Goal: Task Accomplishment & Management: Manage account settings

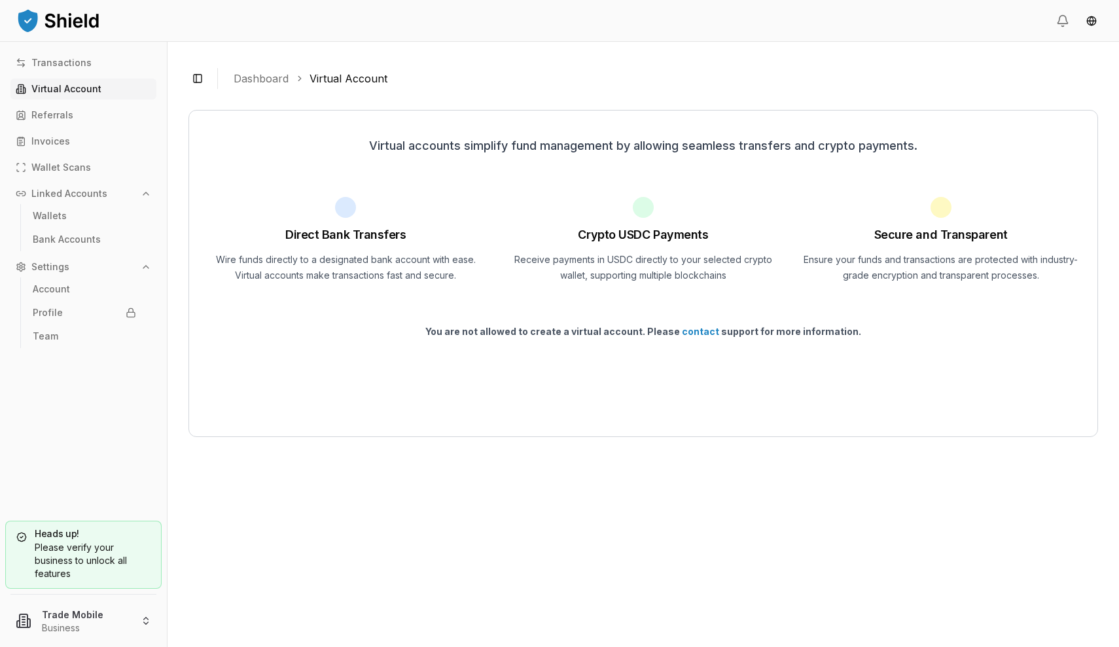
click at [53, 30] on img at bounding box center [58, 20] width 85 height 26
click at [31, 22] on img at bounding box center [58, 20] width 85 height 26
click at [1086, 3] on header at bounding box center [559, 21] width 1119 height 42
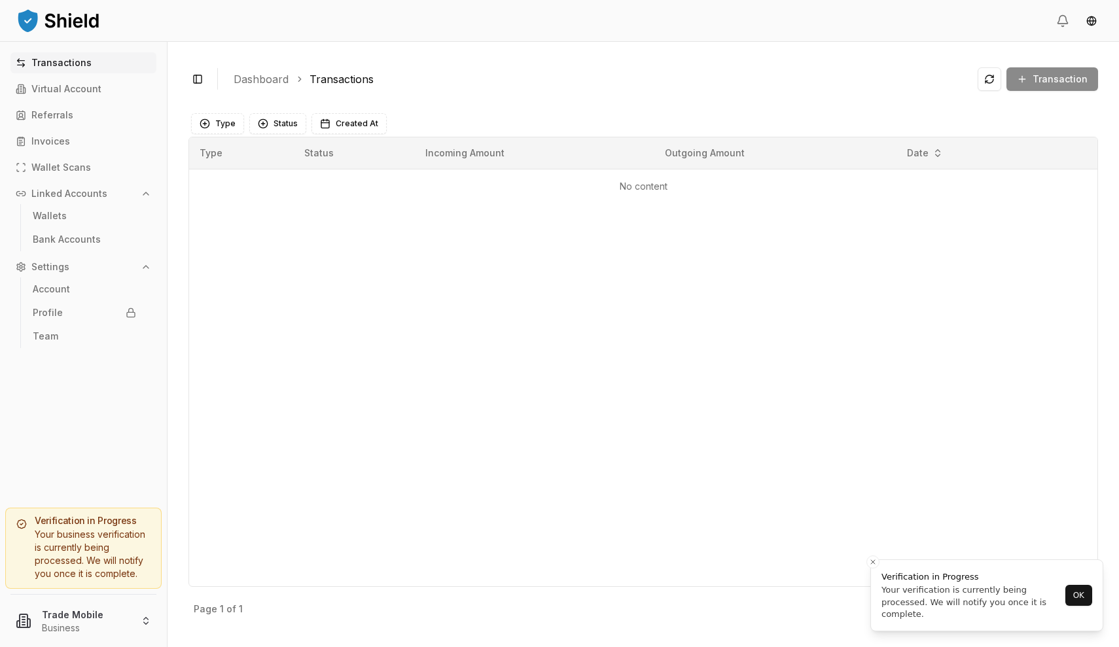
click at [479, 337] on div "Type Status Incoming Amount Outgoing Amount Date No content" at bounding box center [643, 362] width 910 height 450
click at [869, 561] on icon "Close toast" at bounding box center [873, 563] width 8 height 8
click at [552, 290] on div "Type Status Incoming Amount Outgoing Amount Date No content" at bounding box center [643, 362] width 910 height 450
click at [370, 262] on div "Type Status Incoming Amount Outgoing Amount Date No content" at bounding box center [643, 362] width 910 height 450
click at [297, 281] on div "Type Status Incoming Amount Outgoing Amount Date No content" at bounding box center [643, 362] width 910 height 450
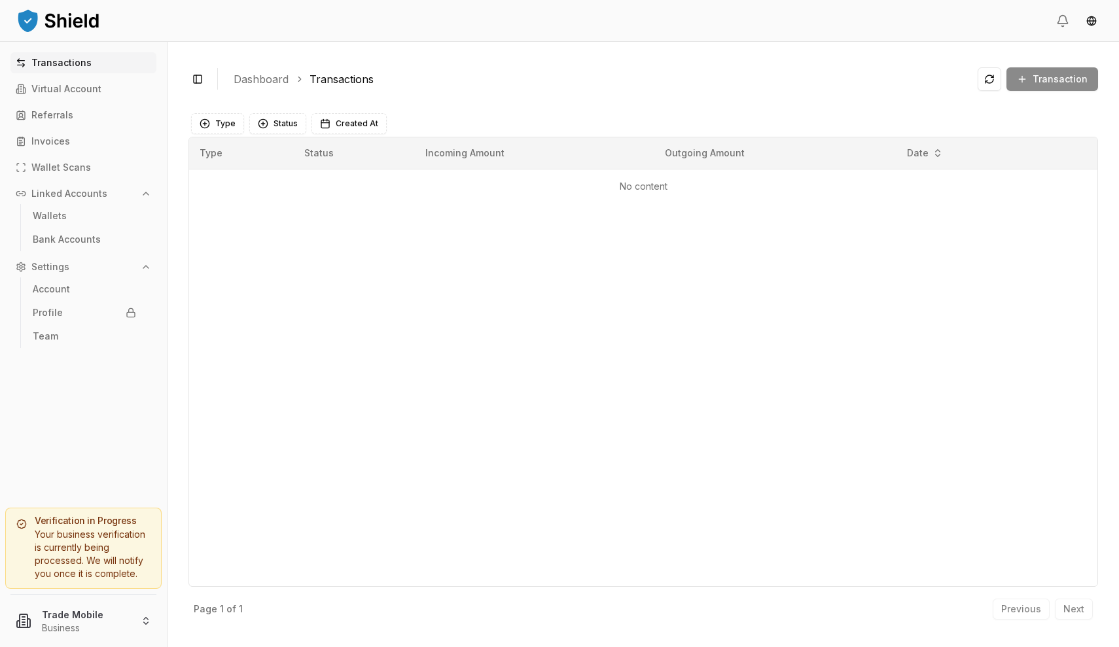
click at [358, 250] on div "Type Status Incoming Amount Outgoing Amount Date No content" at bounding box center [643, 362] width 910 height 450
click at [49, 231] on link "Bank Accounts" at bounding box center [84, 239] width 114 height 21
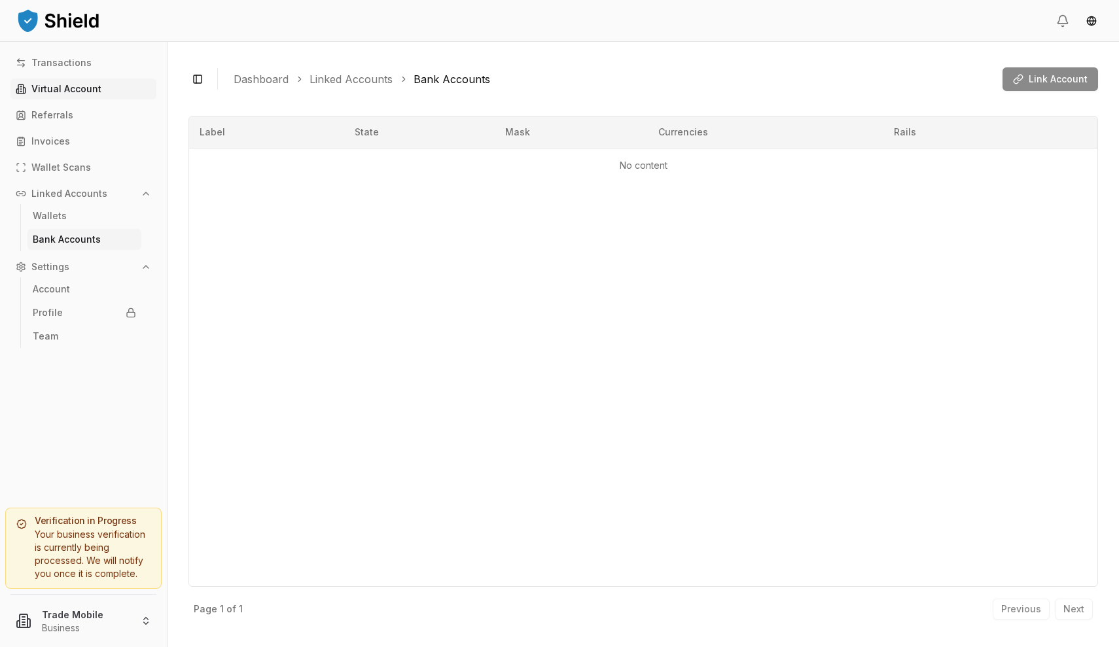
click at [41, 82] on link "Virtual Account" at bounding box center [83, 89] width 146 height 21
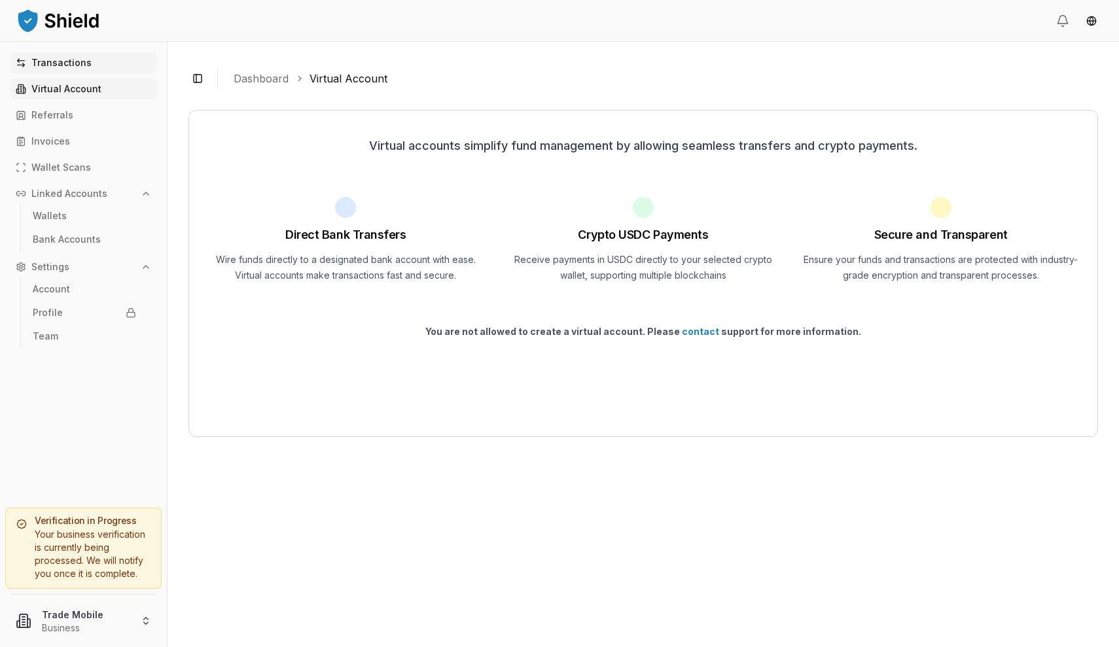
click at [39, 64] on p "Transactions" at bounding box center [61, 62] width 60 height 9
click at [53, 63] on p "Transactions" at bounding box center [61, 62] width 60 height 9
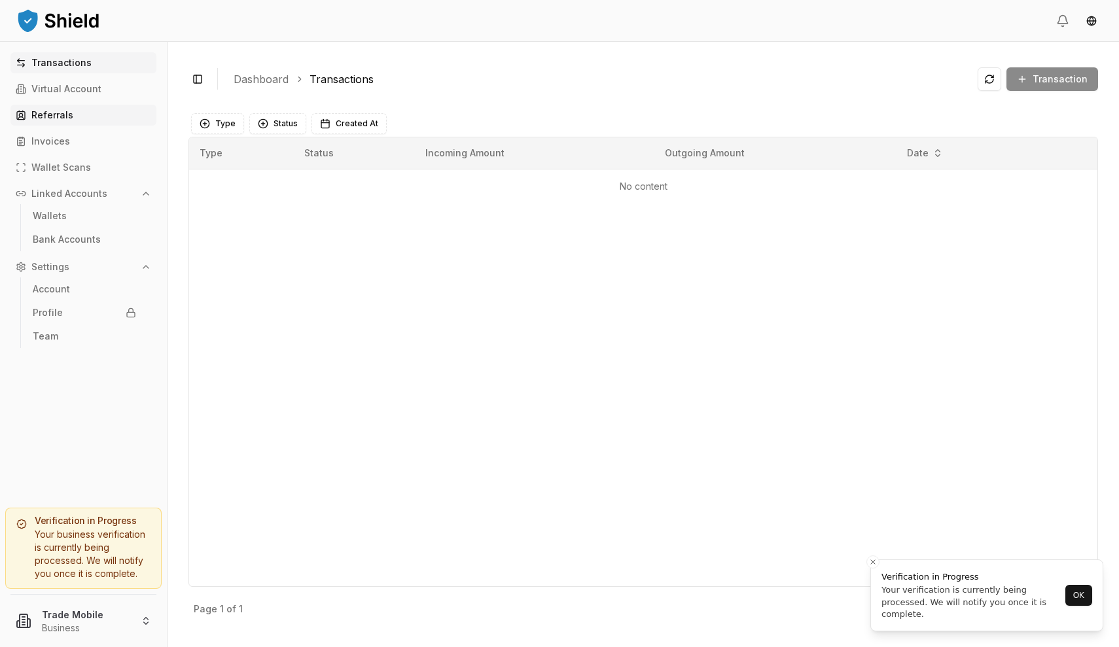
click at [50, 125] on link "Referrals" at bounding box center [83, 115] width 146 height 21
click at [45, 145] on p "Invoices" at bounding box center [50, 141] width 39 height 9
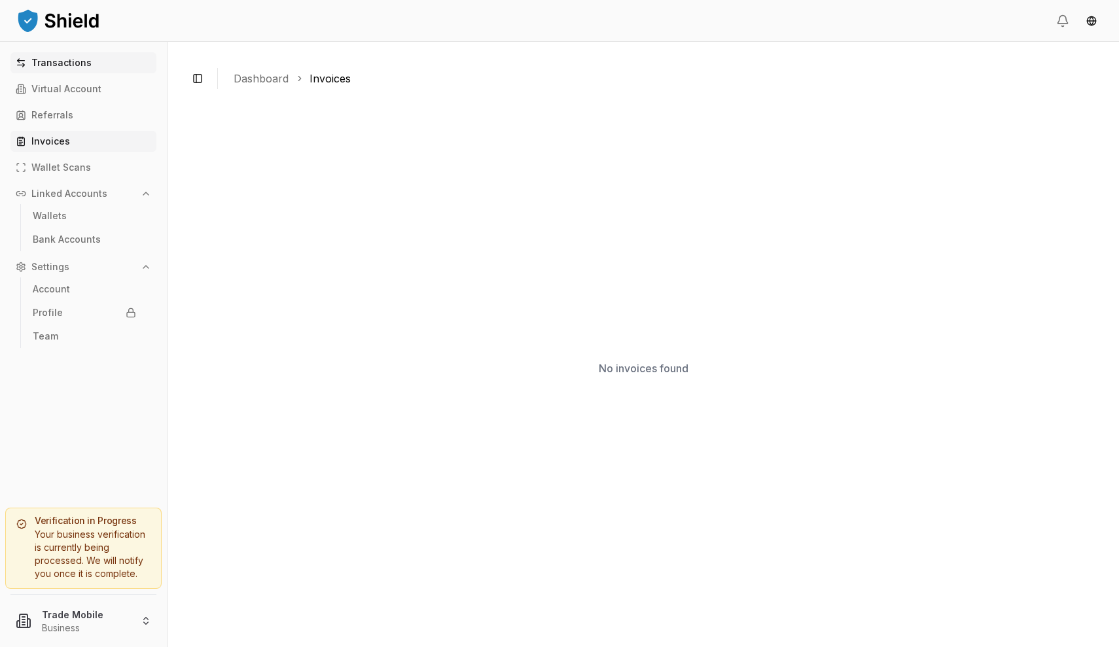
click at [56, 60] on p "Transactions" at bounding box center [61, 62] width 60 height 9
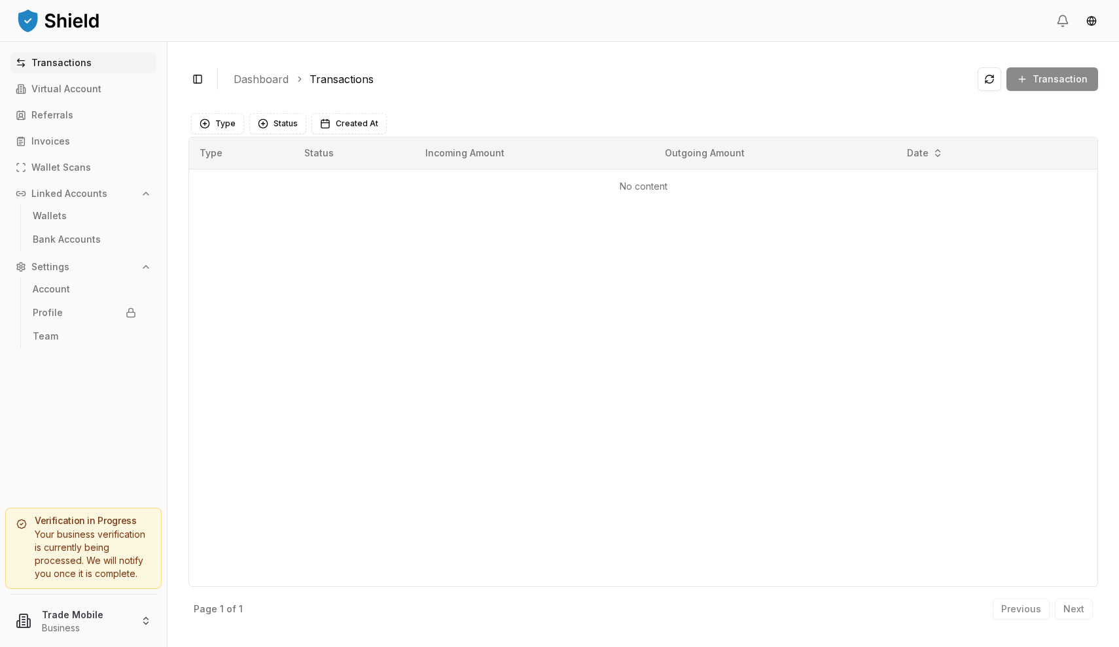
click at [60, 198] on p "Linked Accounts" at bounding box center [69, 193] width 76 height 9
click at [58, 199] on button "Linked Accounts" at bounding box center [83, 193] width 146 height 21
click at [59, 296] on link "Account" at bounding box center [84, 289] width 114 height 21
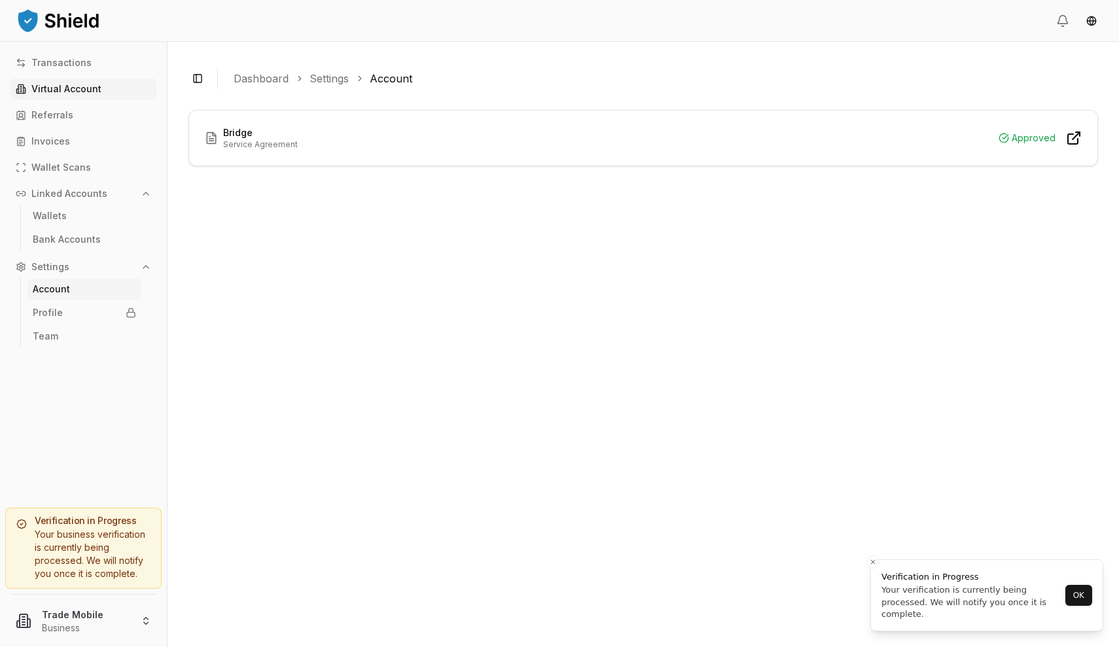
click at [60, 82] on link "Virtual Account" at bounding box center [83, 89] width 146 height 21
click at [50, 65] on p "Transactions" at bounding box center [61, 62] width 60 height 9
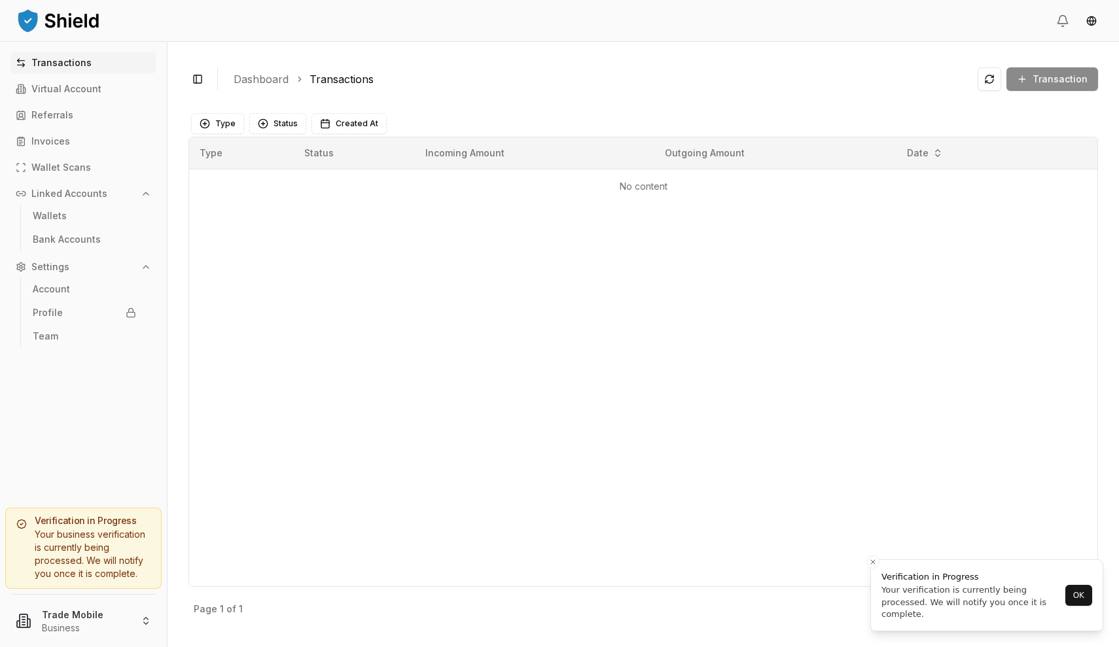
click at [151, 196] on icon "button" at bounding box center [146, 193] width 10 height 10
click at [62, 197] on p "Linked Accounts" at bounding box center [69, 193] width 76 height 9
click at [60, 218] on p "Wallets" at bounding box center [50, 215] width 34 height 9
click at [67, 248] on link "Bank Accounts" at bounding box center [84, 239] width 114 height 21
click at [58, 143] on p "Invoices" at bounding box center [50, 141] width 39 height 9
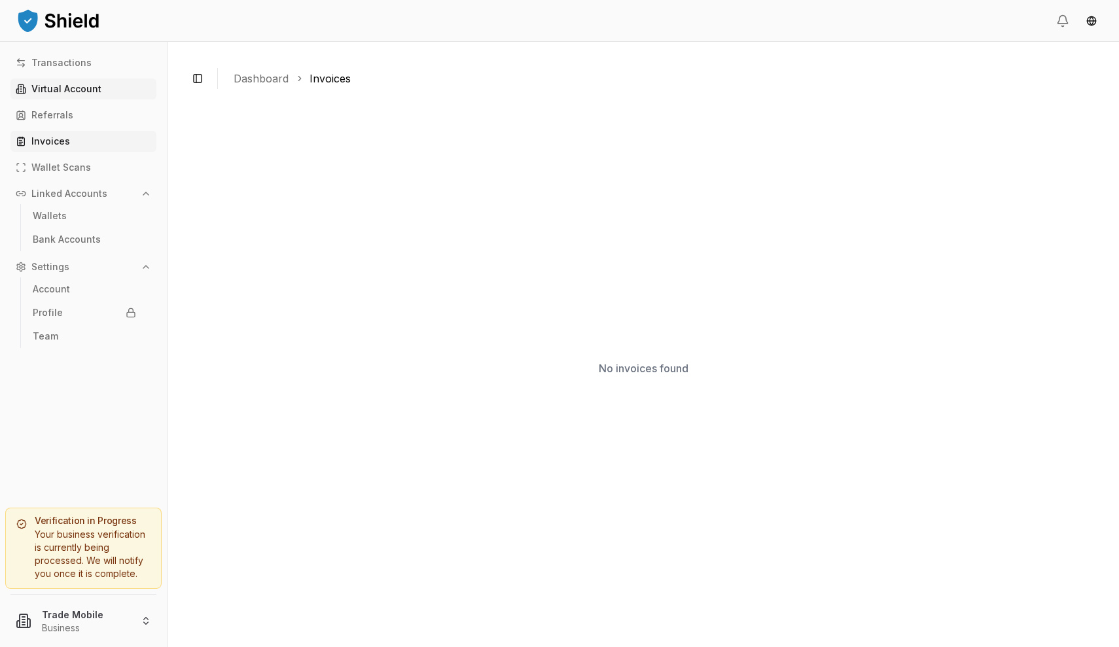
click at [57, 87] on p "Virtual Account" at bounding box center [66, 88] width 70 height 9
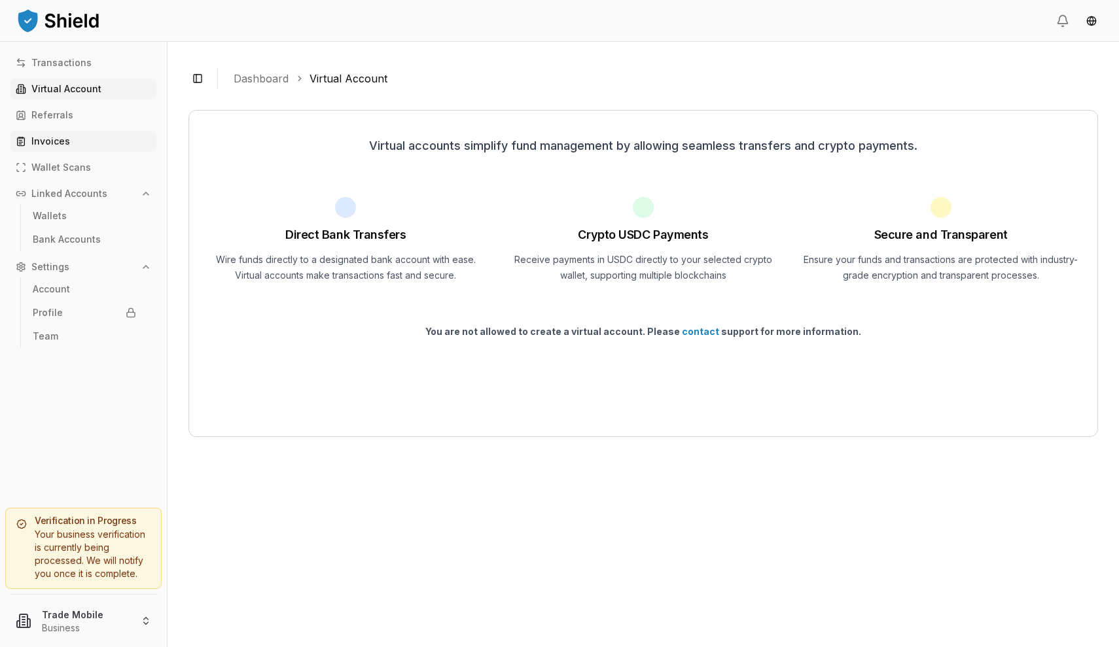
click at [52, 147] on link "Invoices" at bounding box center [83, 141] width 146 height 21
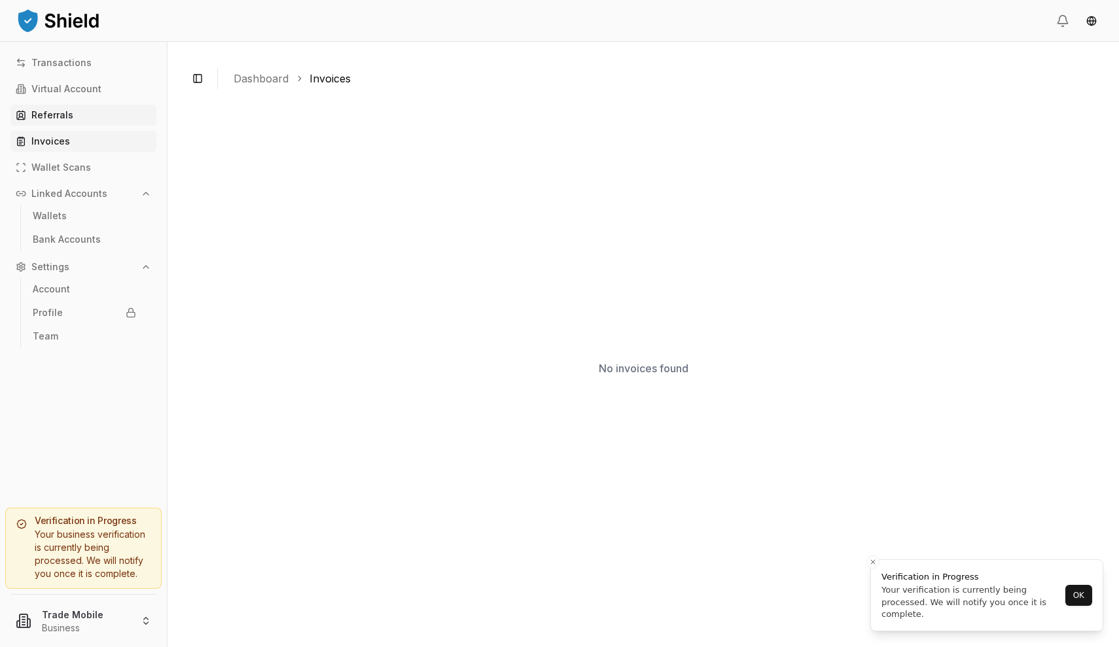
click at [54, 117] on p "Referrals" at bounding box center [52, 115] width 42 height 9
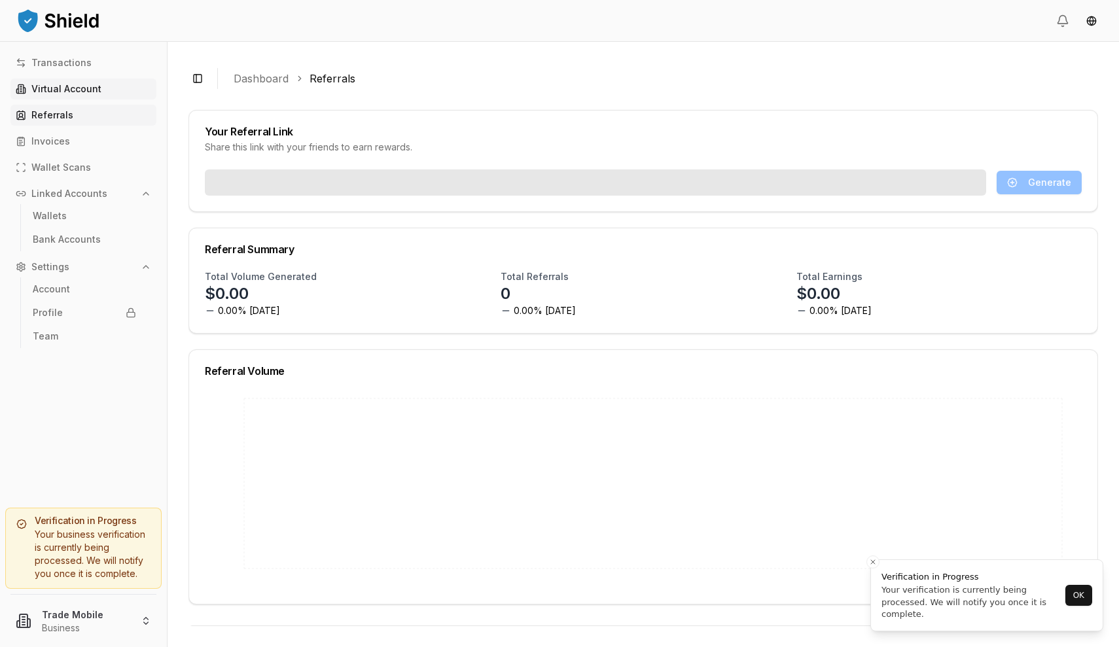
click at [58, 84] on p "Virtual Account" at bounding box center [66, 88] width 70 height 9
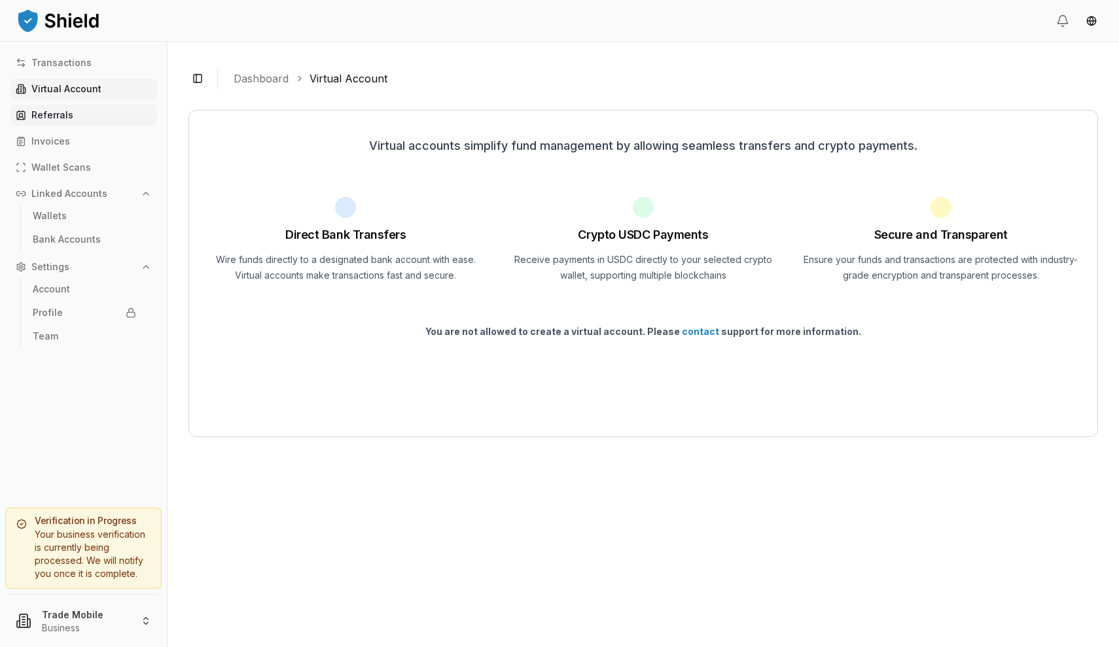
click at [62, 108] on link "Referrals" at bounding box center [83, 115] width 146 height 21
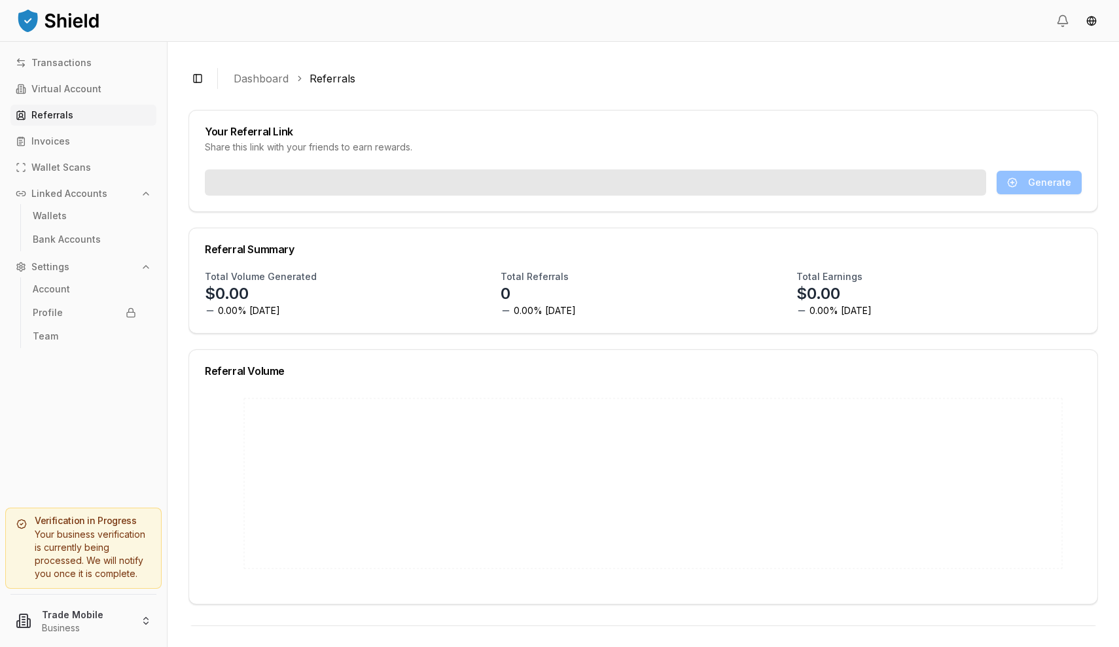
click at [58, 116] on p "Referrals" at bounding box center [52, 115] width 42 height 9
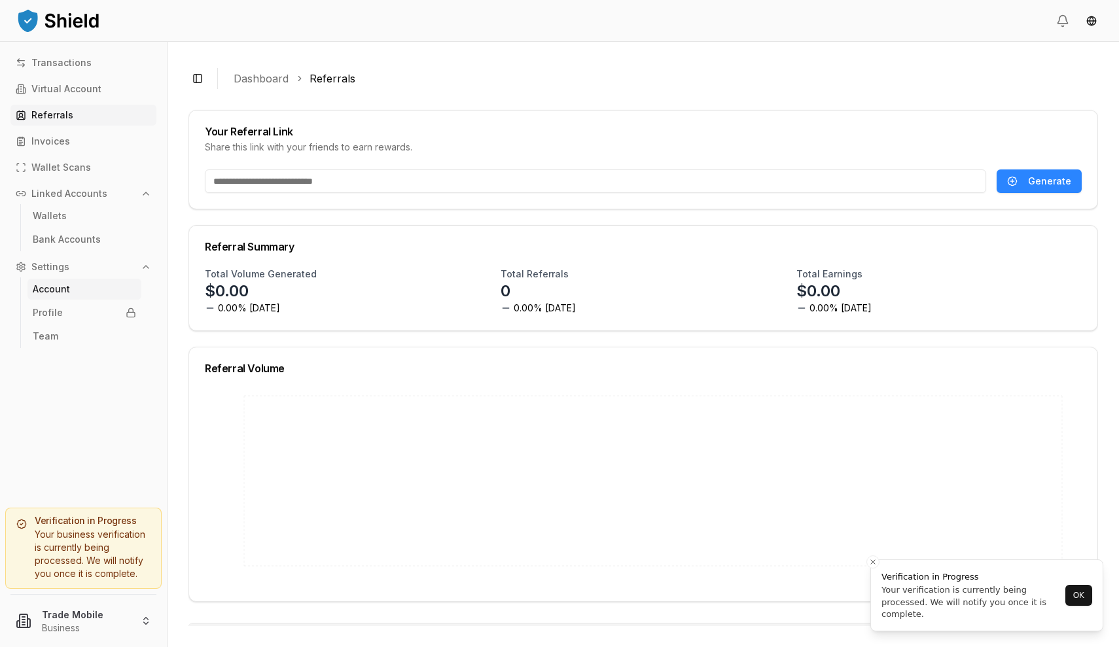
click at [56, 288] on p "Account" at bounding box center [51, 289] width 37 height 9
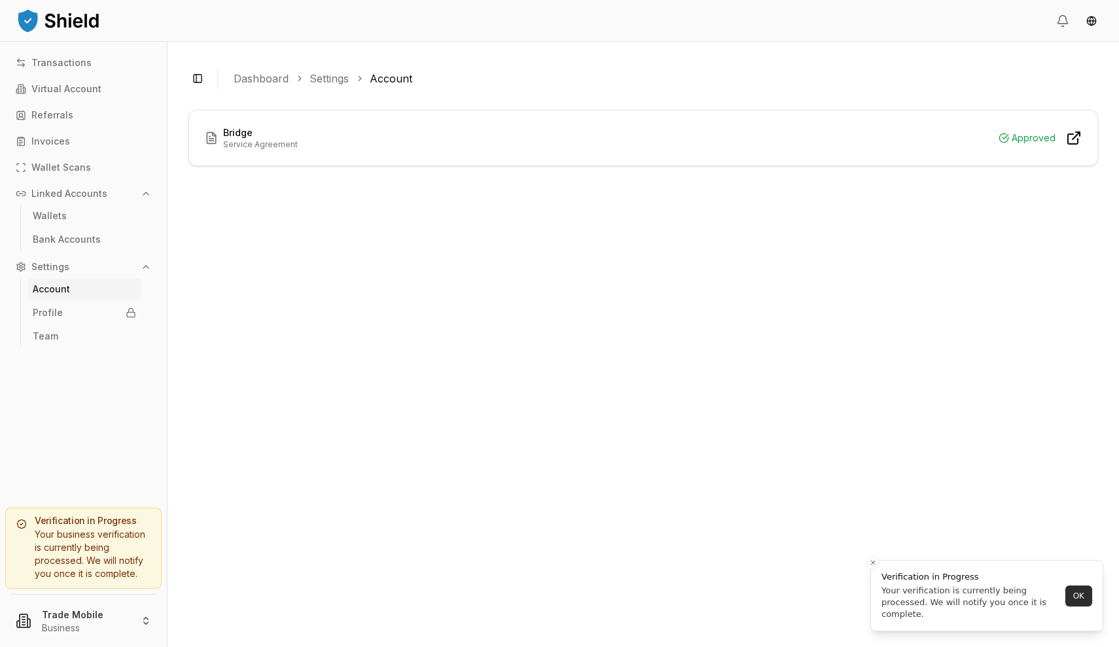
click at [1070, 592] on button "OK" at bounding box center [1078, 596] width 27 height 21
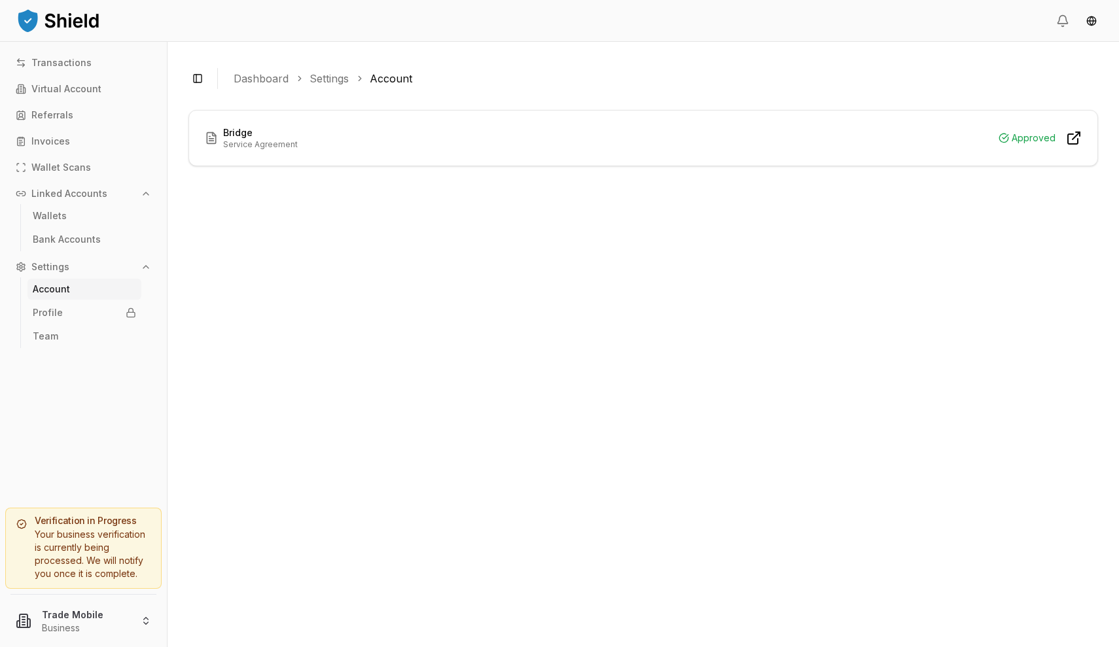
click at [1038, 138] on div "Approved" at bounding box center [1027, 138] width 57 height 16
click at [206, 142] on icon at bounding box center [211, 138] width 13 height 13
click at [48, 165] on p "Wallet Scans" at bounding box center [61, 167] width 60 height 9
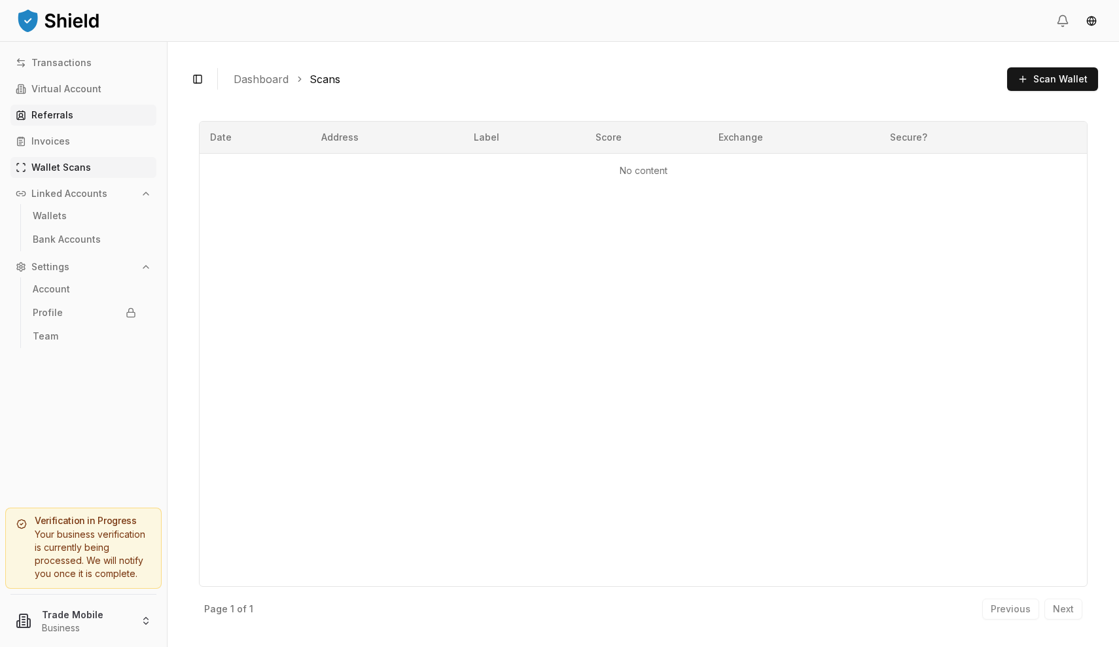
click at [48, 107] on link "Referrals" at bounding box center [83, 115] width 146 height 21
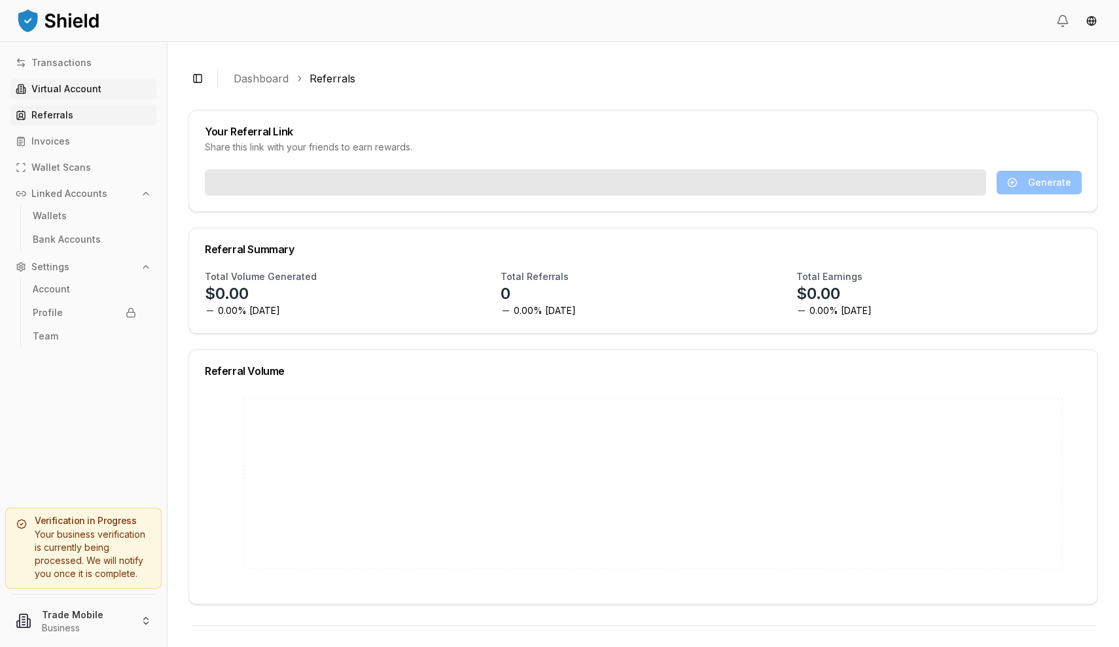
click at [50, 90] on p "Virtual Account" at bounding box center [66, 88] width 70 height 9
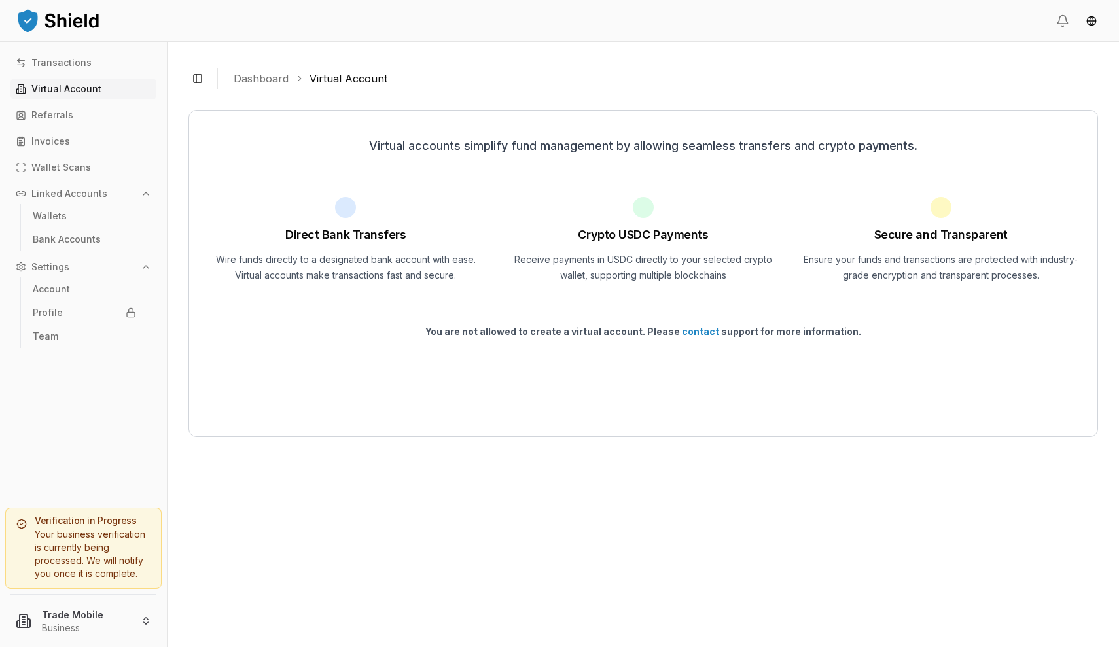
click at [62, 89] on p "Virtual Account" at bounding box center [66, 88] width 70 height 9
click at [46, 171] on p "Wallet Scans" at bounding box center [61, 167] width 60 height 9
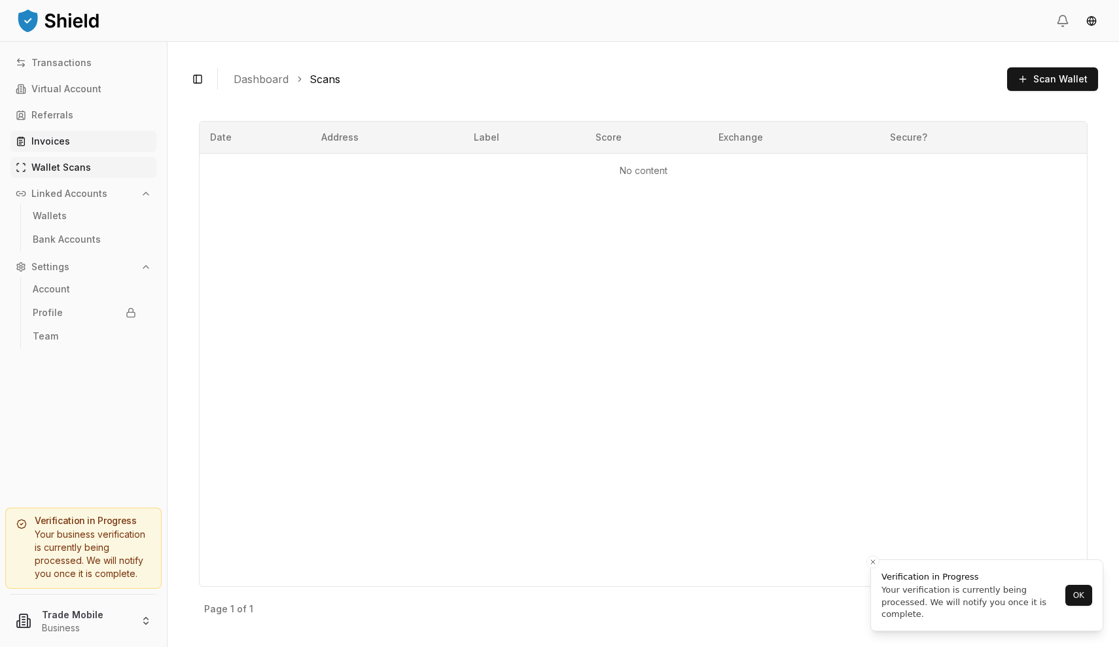
click at [43, 143] on p "Invoices" at bounding box center [50, 141] width 39 height 9
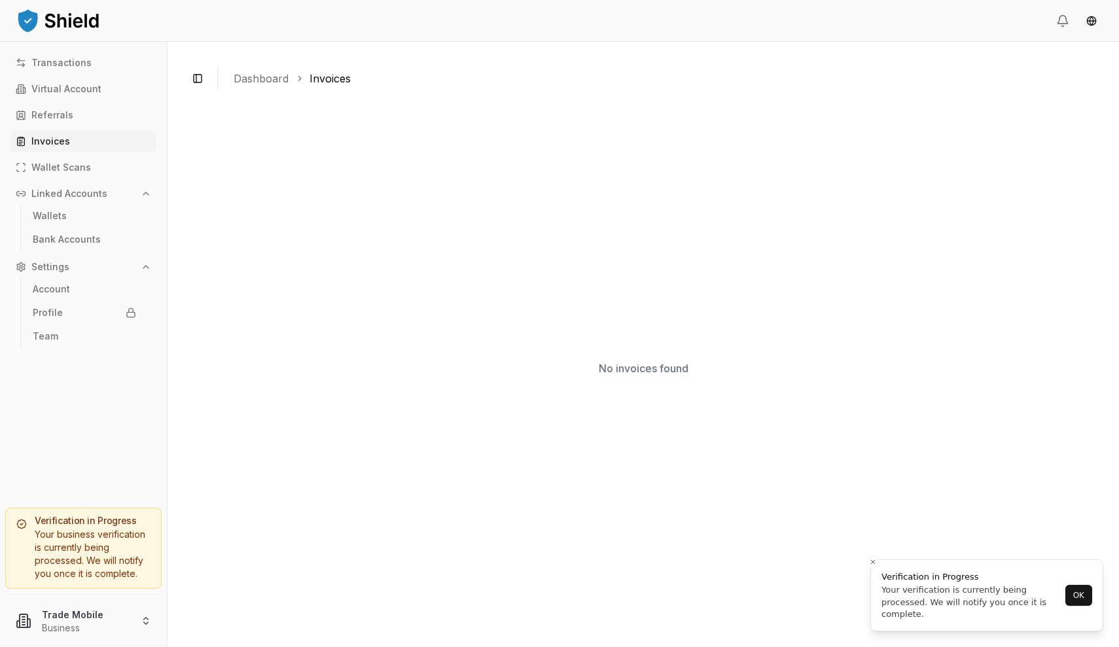
click at [60, 196] on p "Linked Accounts" at bounding box center [69, 193] width 76 height 9
click at [57, 192] on p "Linked Accounts" at bounding box center [69, 193] width 76 height 9
click at [54, 238] on p "Bank Accounts" at bounding box center [67, 239] width 68 height 9
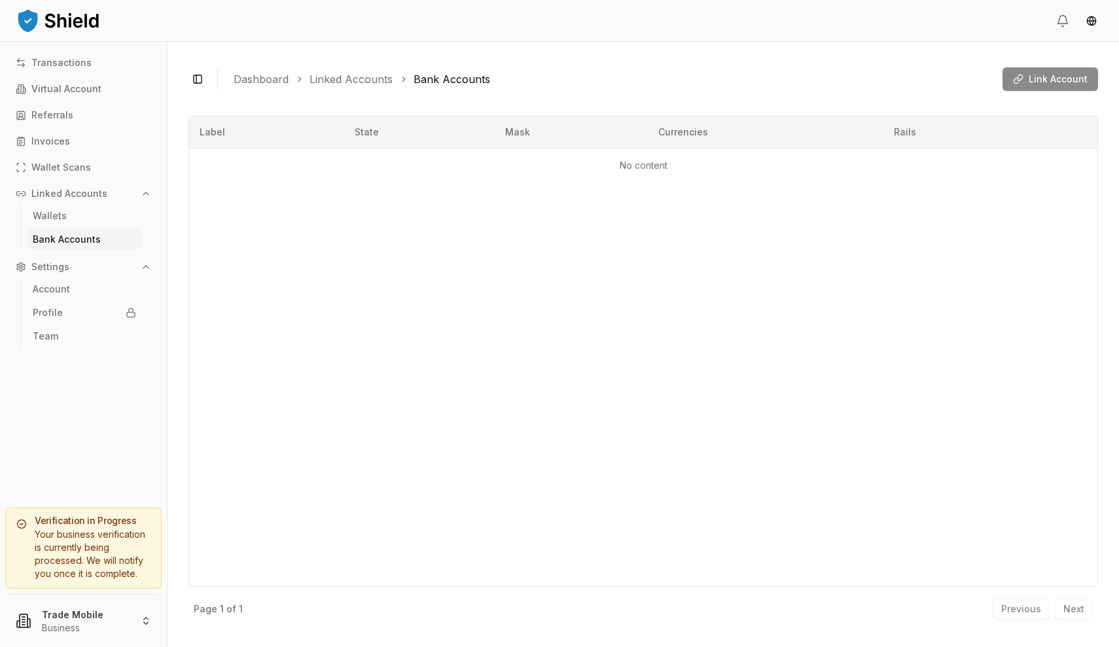
click at [1055, 79] on div "Link Account" at bounding box center [1050, 79] width 96 height 24
click at [614, 114] on div at bounding box center [643, 113] width 910 height 5
click at [657, 181] on td "No content" at bounding box center [643, 165] width 908 height 35
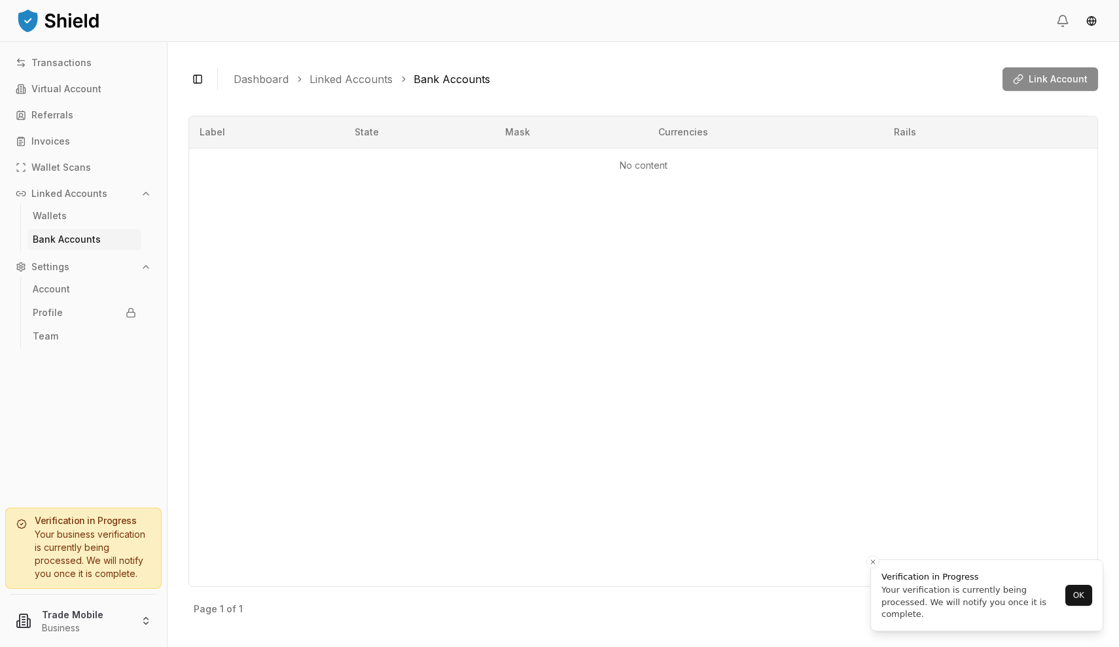
click at [103, 554] on div "Your business verification is currently being processed. We will notify you onc…" at bounding box center [83, 554] width 134 height 52
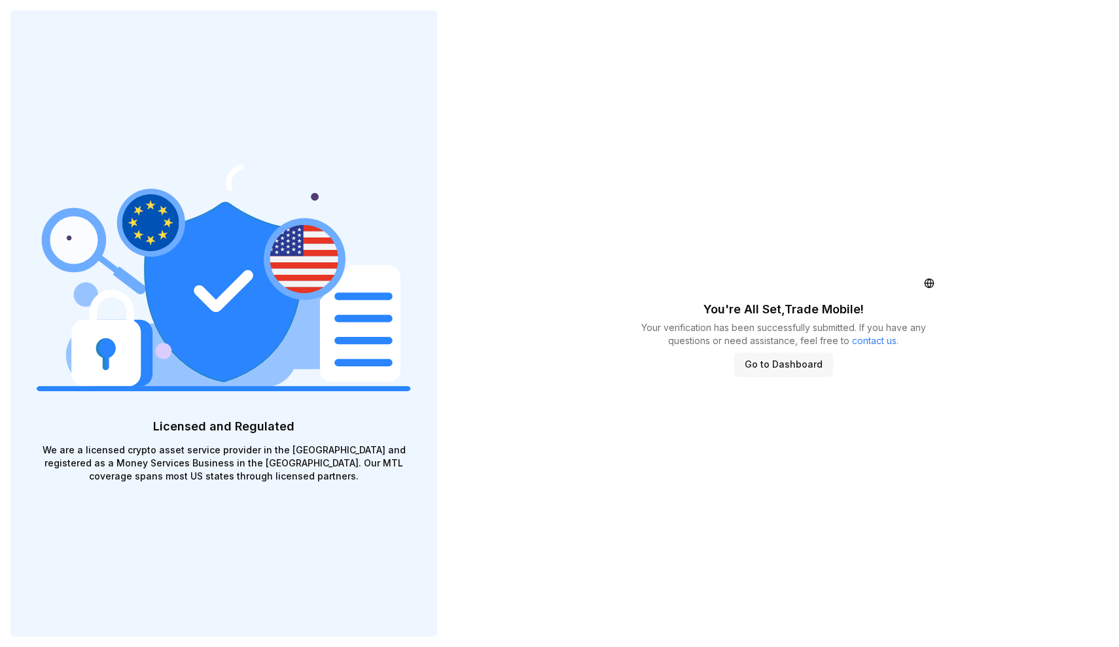
click at [783, 362] on button "Go to Dashboard" at bounding box center [783, 365] width 99 height 24
